Goal: Task Accomplishment & Management: Manage account settings

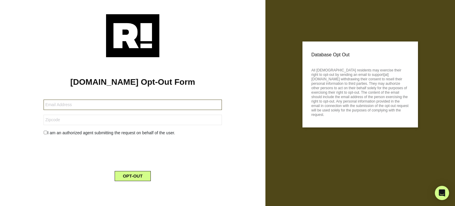
click at [192, 102] on input "text" at bounding box center [133, 104] width 178 height 10
type input "[EMAIL_ADDRESS][DOMAIN_NAME]"
type input "92653"
click at [46, 132] on input "checkbox" at bounding box center [46, 133] width 4 height 4
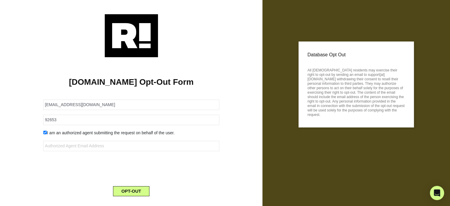
click at [45, 133] on input "checkbox" at bounding box center [45, 133] width 4 height 4
checkbox input "false"
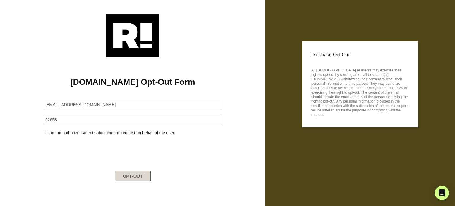
click at [145, 175] on button "OPT-OUT" at bounding box center [133, 176] width 36 height 10
